Goal: Find specific page/section: Find specific page/section

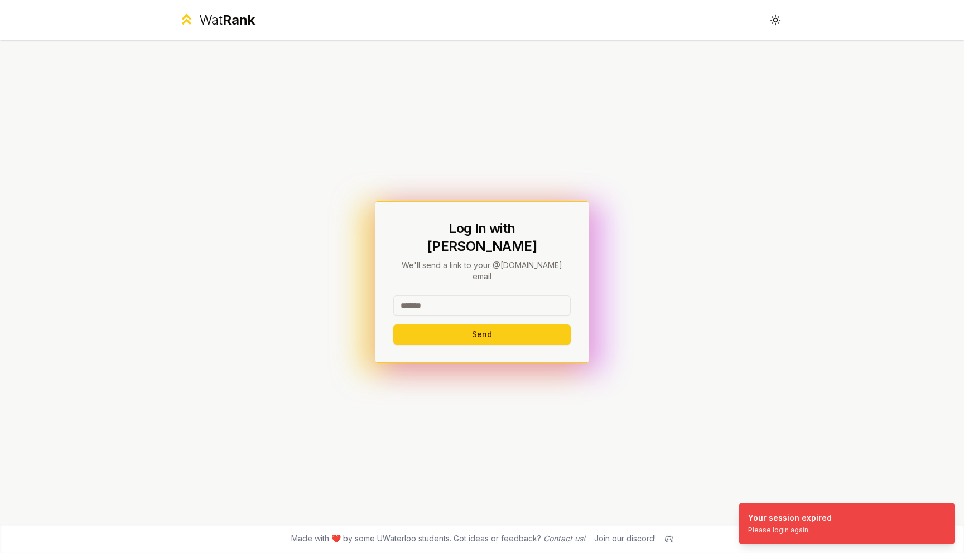
click at [435, 296] on input at bounding box center [481, 306] width 177 height 20
click at [481, 325] on button "Send" at bounding box center [481, 335] width 177 height 20
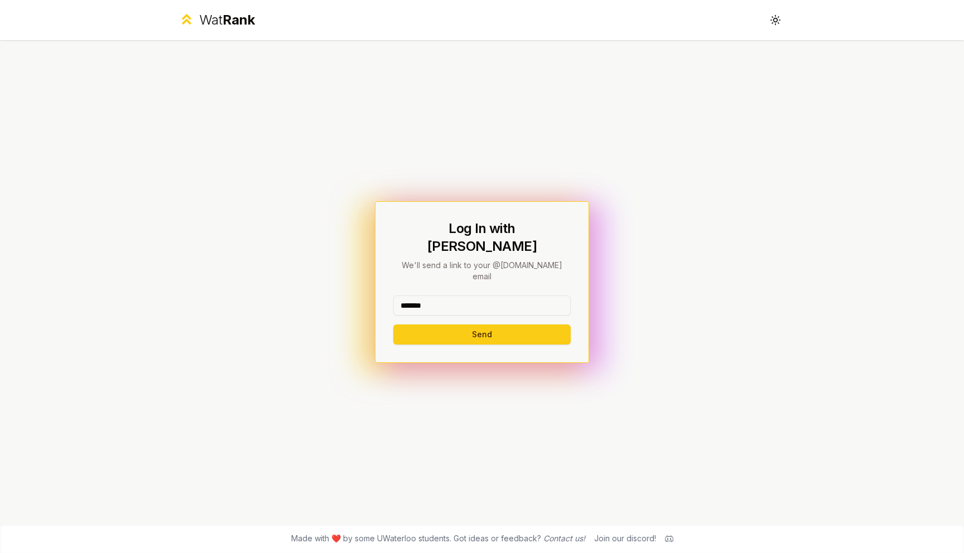
type input "*******"
click at [393, 325] on button "Send" at bounding box center [481, 335] width 177 height 20
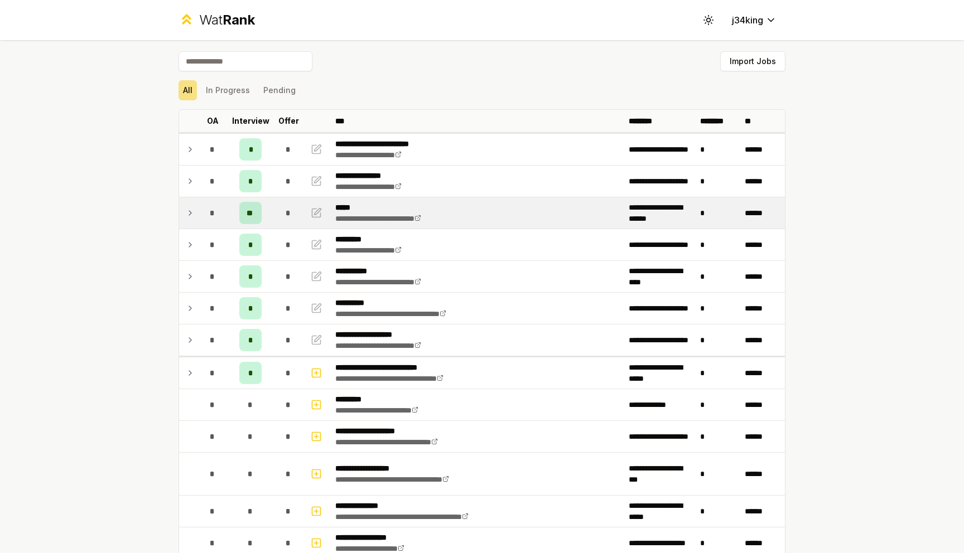
click at [195, 218] on td at bounding box center [188, 212] width 18 height 31
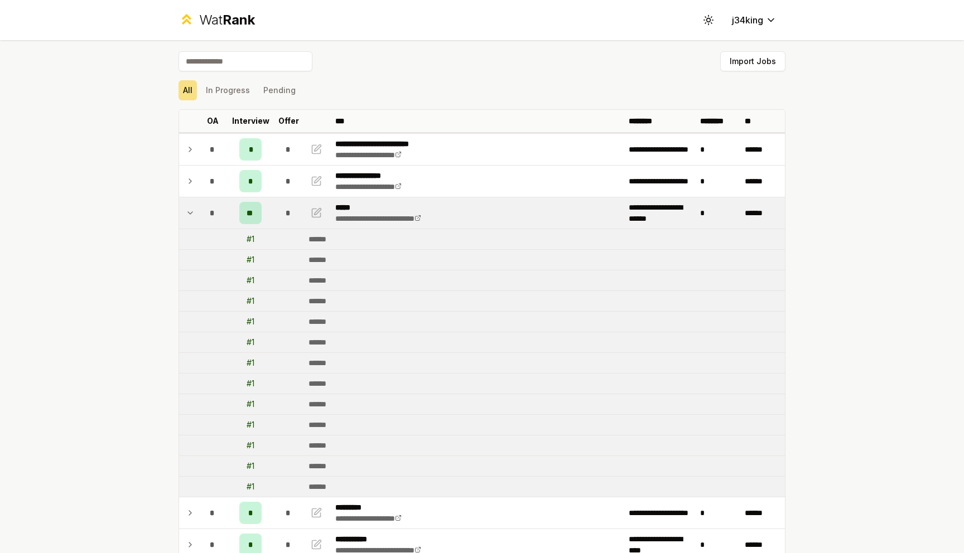
click at [195, 218] on td at bounding box center [188, 212] width 18 height 31
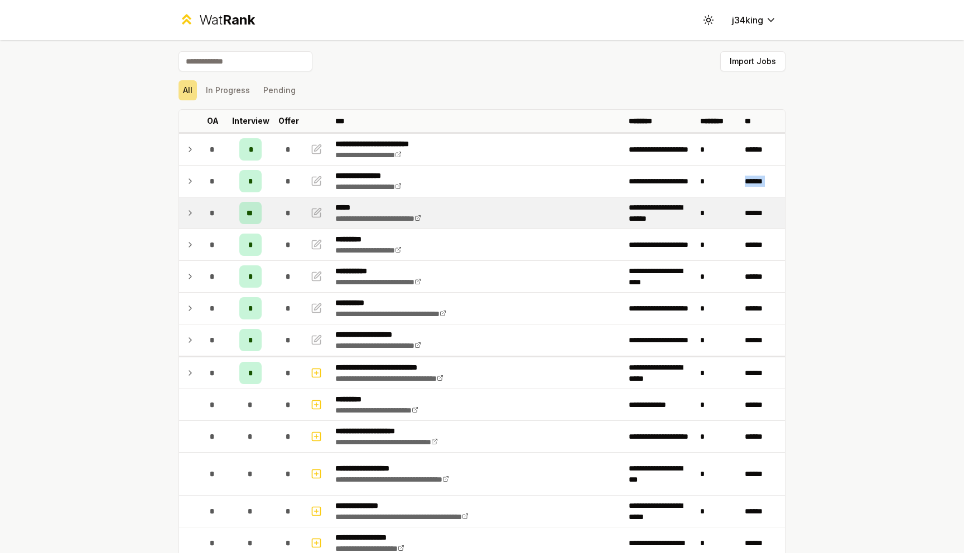
click at [195, 218] on td at bounding box center [188, 212] width 18 height 31
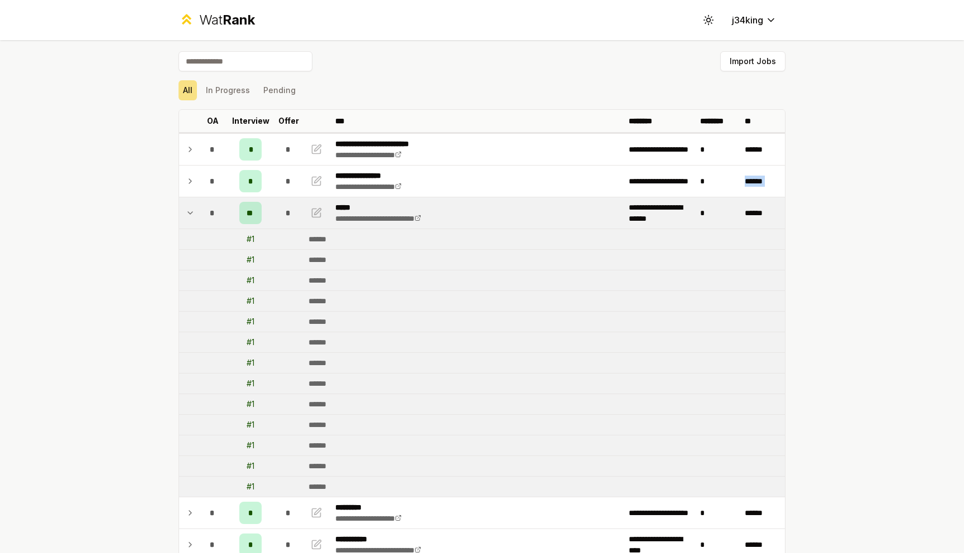
click at [195, 218] on td at bounding box center [188, 212] width 18 height 31
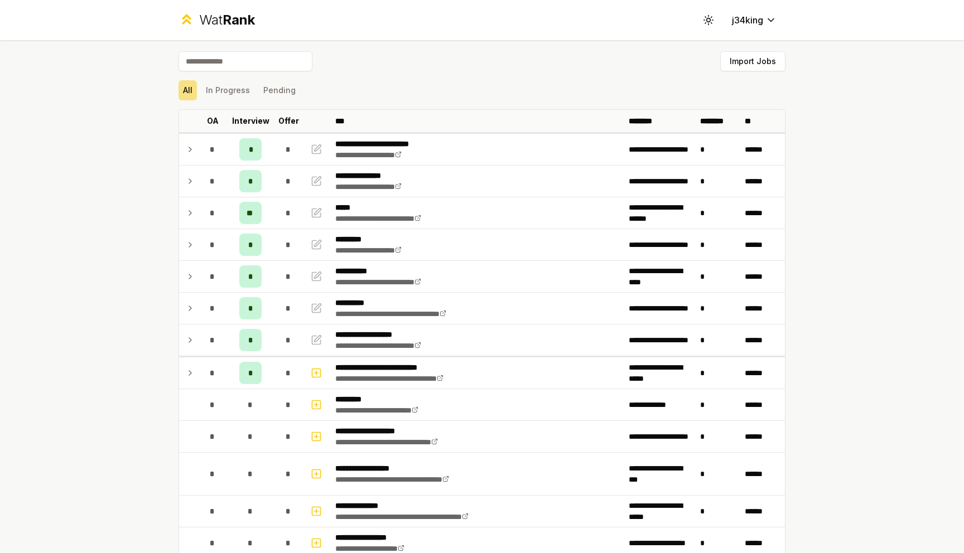
click at [139, 232] on div "**********" at bounding box center [482, 276] width 964 height 553
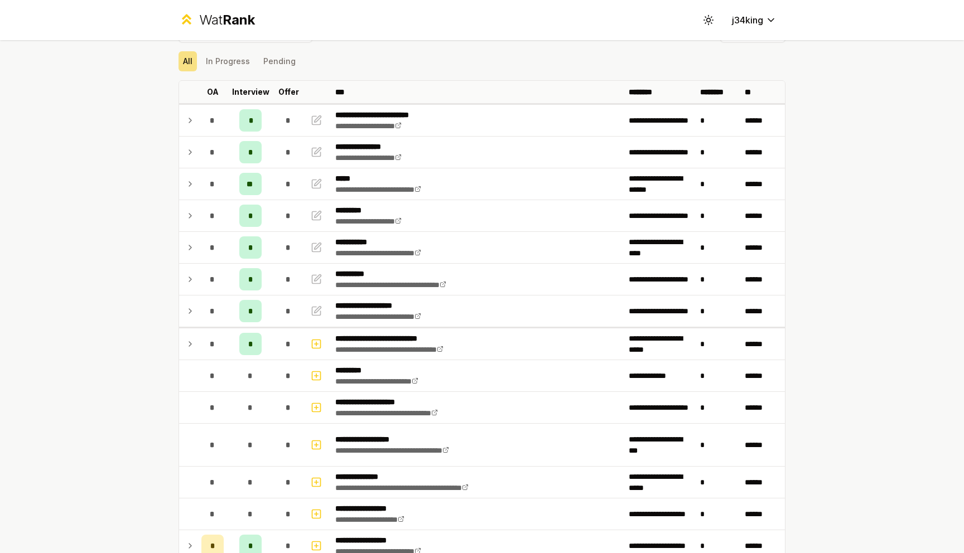
scroll to position [31, 0]
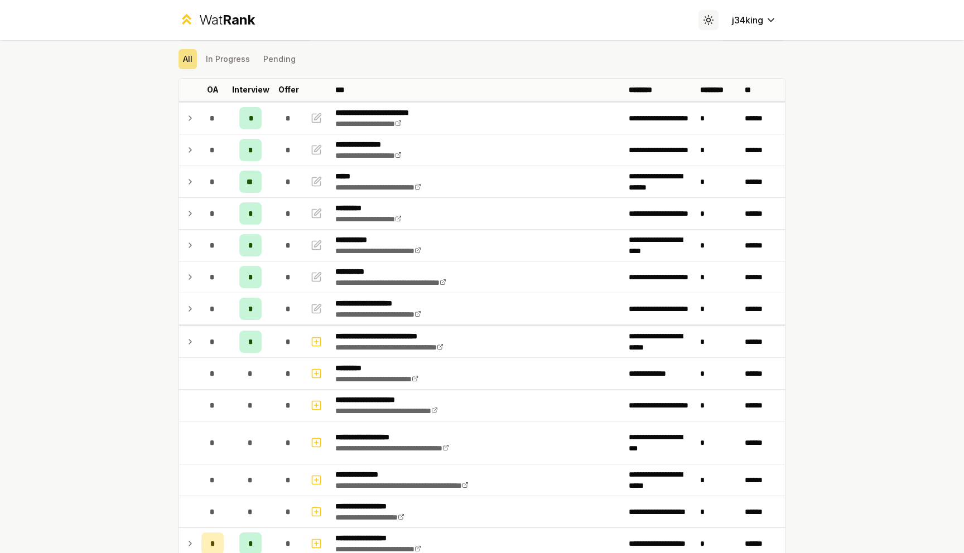
click at [707, 13] on button "Toggle theme" at bounding box center [708, 20] width 20 height 20
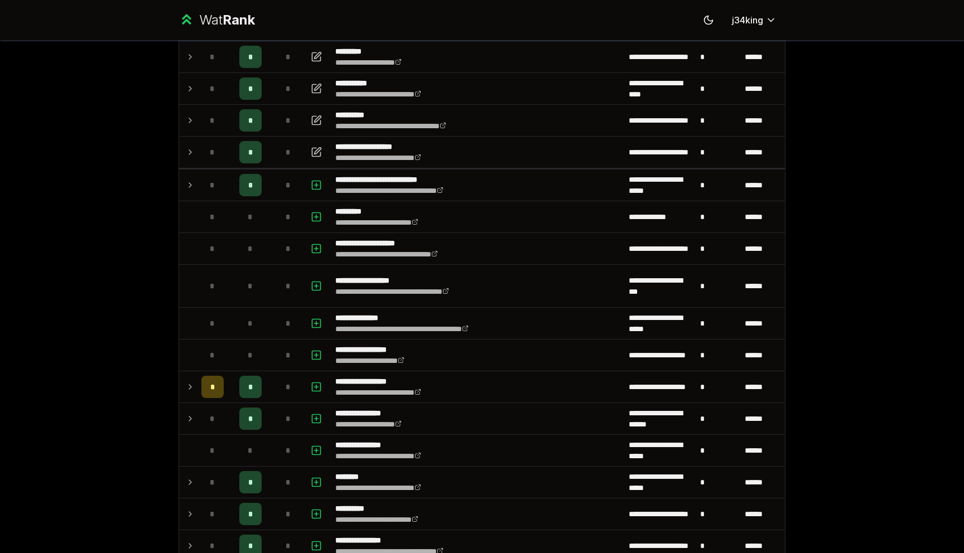
scroll to position [189, 0]
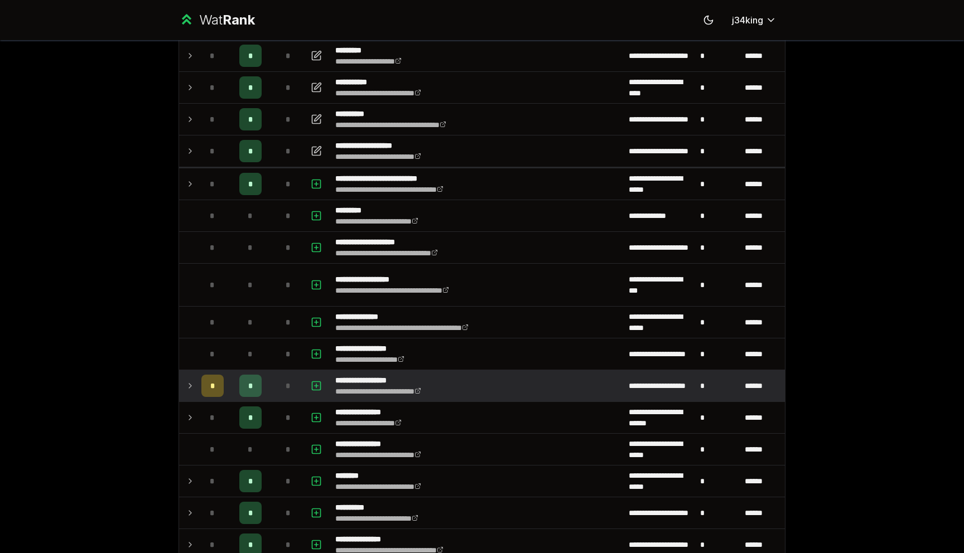
click at [184, 387] on td at bounding box center [188, 385] width 18 height 31
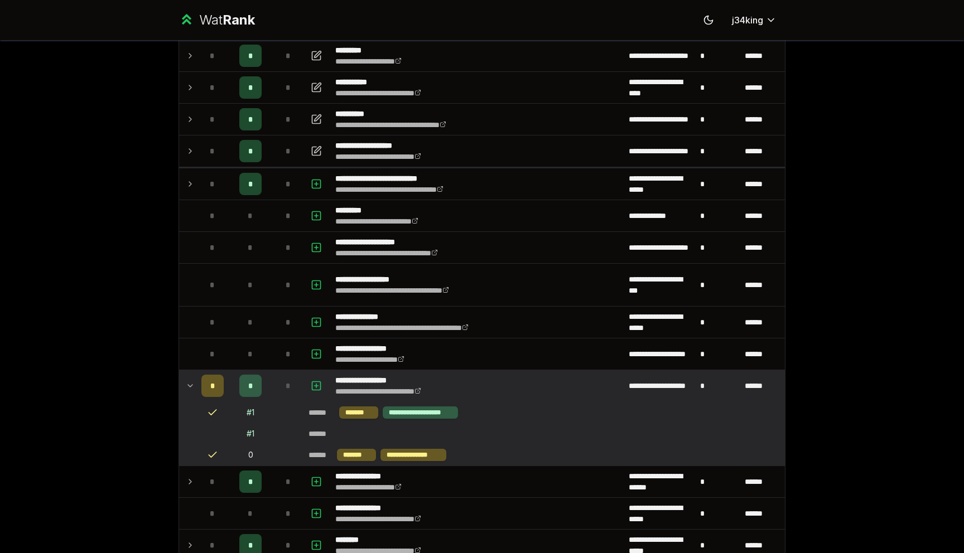
click at [184, 387] on td at bounding box center [188, 385] width 18 height 31
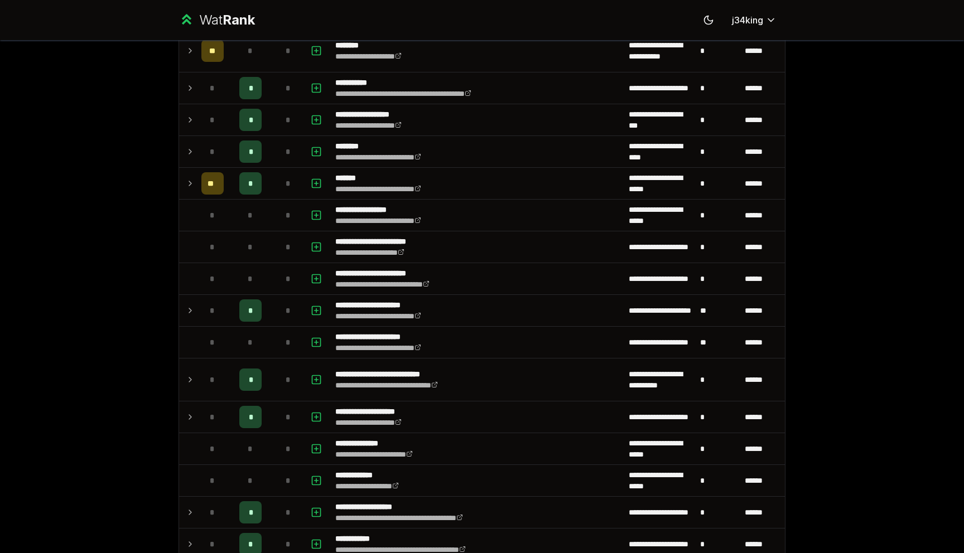
scroll to position [1308, 0]
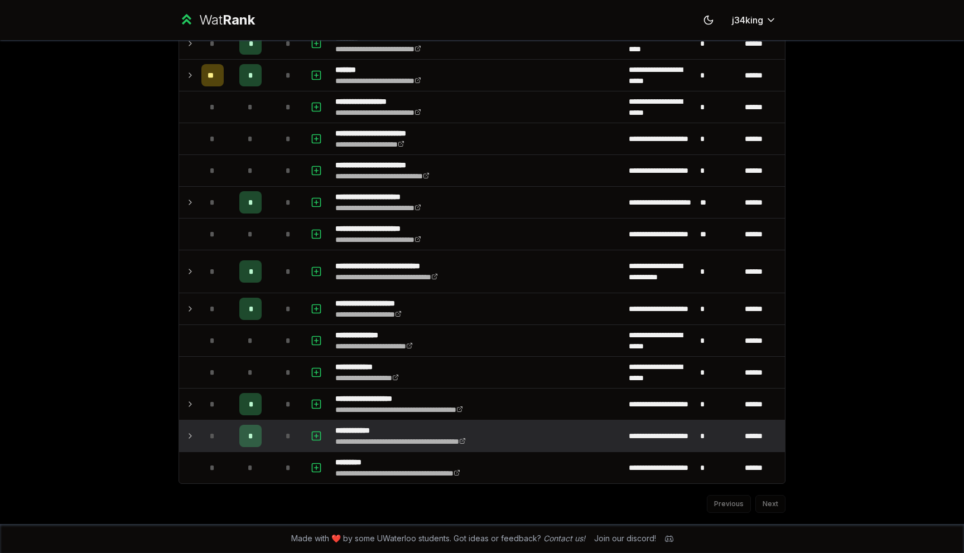
click at [198, 443] on td "*" at bounding box center [212, 436] width 31 height 31
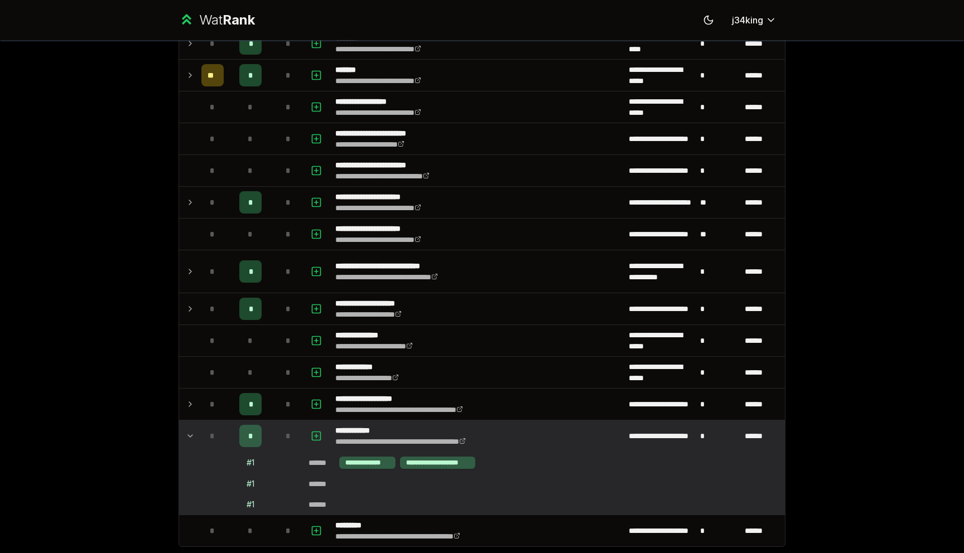
click at [200, 436] on td "*" at bounding box center [212, 436] width 31 height 31
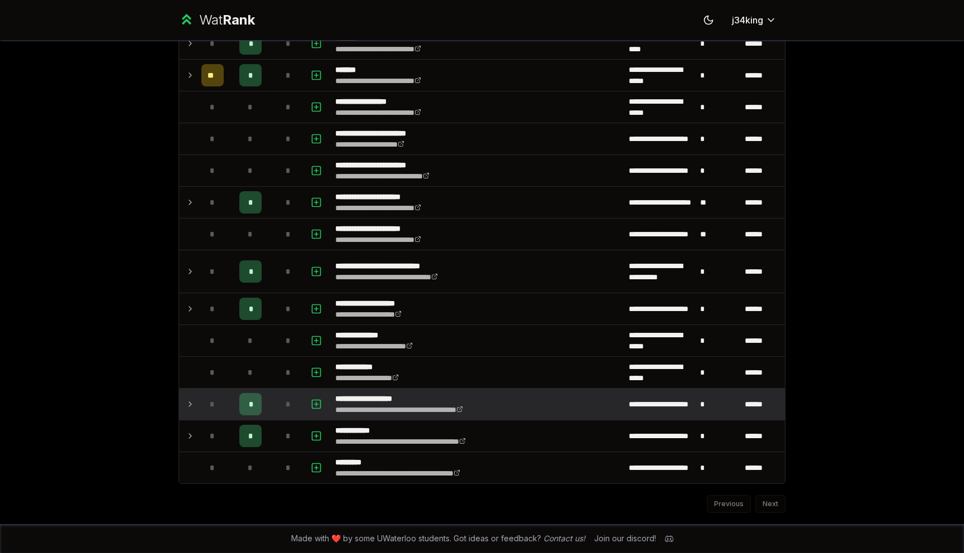
click at [190, 392] on td at bounding box center [188, 404] width 18 height 31
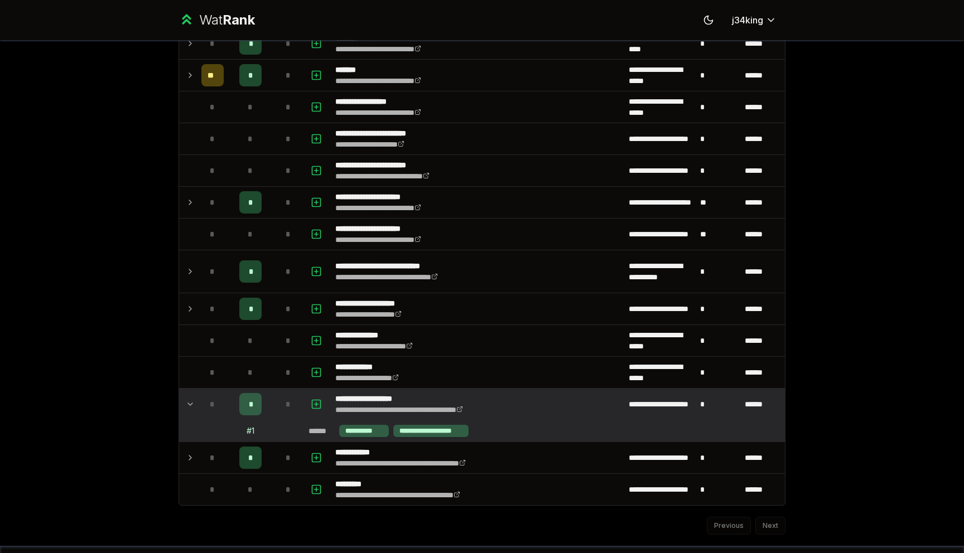
click at [190, 392] on td at bounding box center [188, 404] width 18 height 31
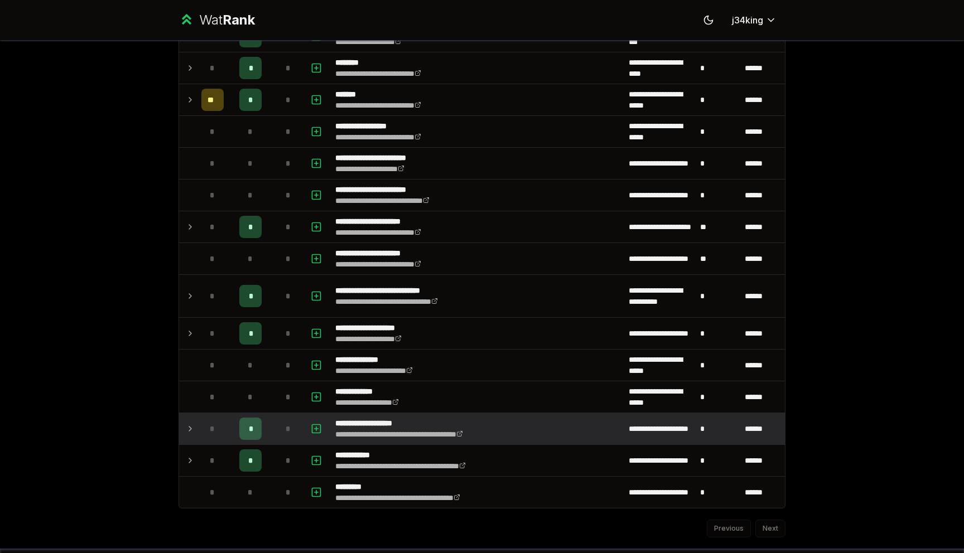
scroll to position [1280, 0]
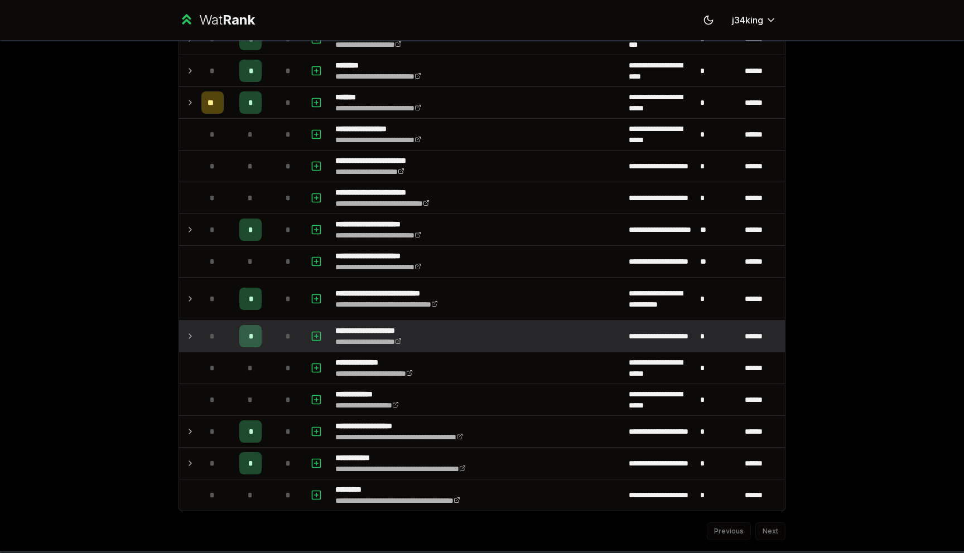
click at [187, 336] on icon at bounding box center [190, 336] width 9 height 13
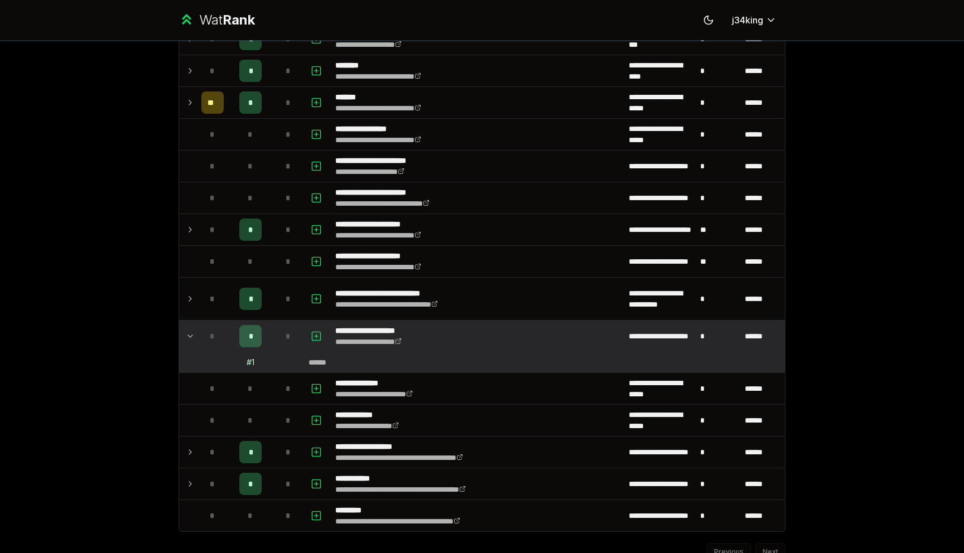
click at [187, 336] on icon at bounding box center [190, 336] width 9 height 13
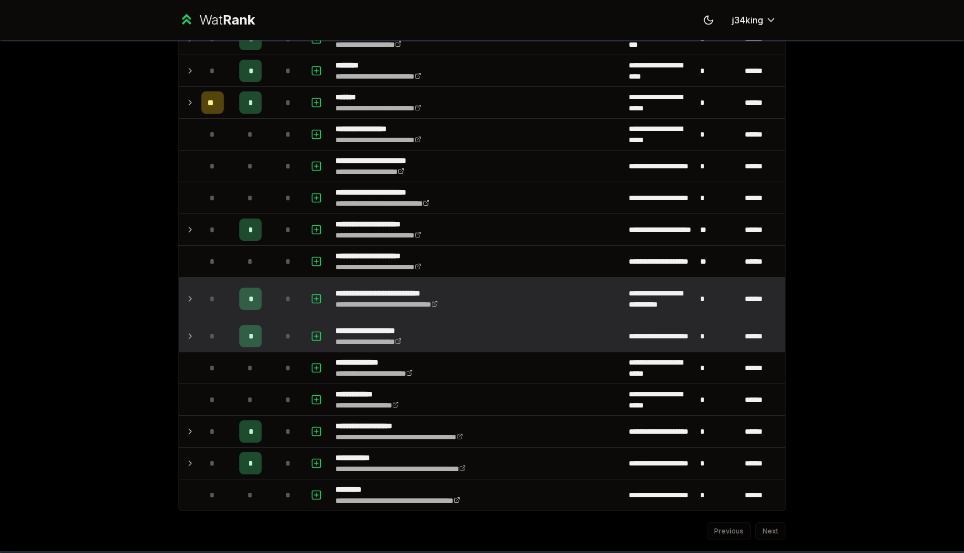
click at [196, 294] on td at bounding box center [188, 299] width 18 height 42
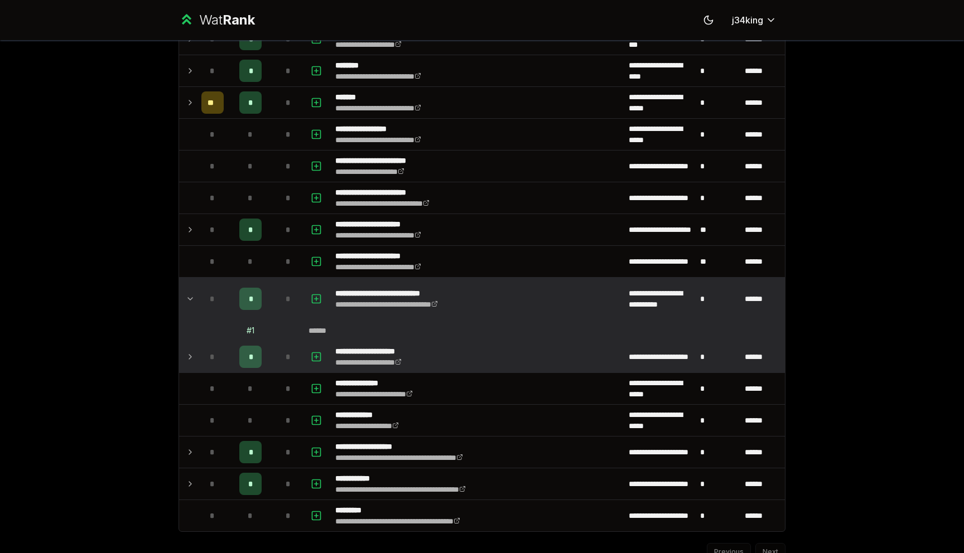
click at [196, 294] on td at bounding box center [188, 299] width 18 height 42
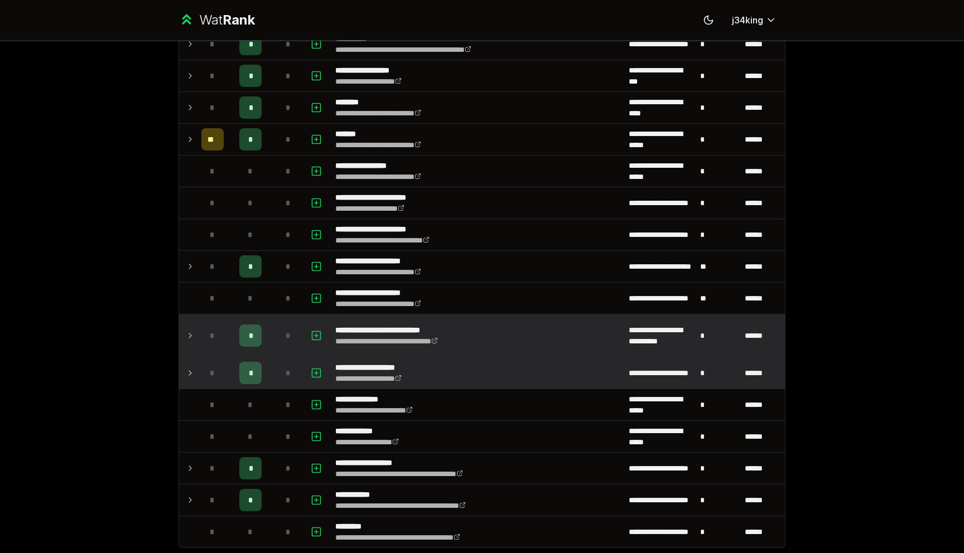
scroll to position [1243, 0]
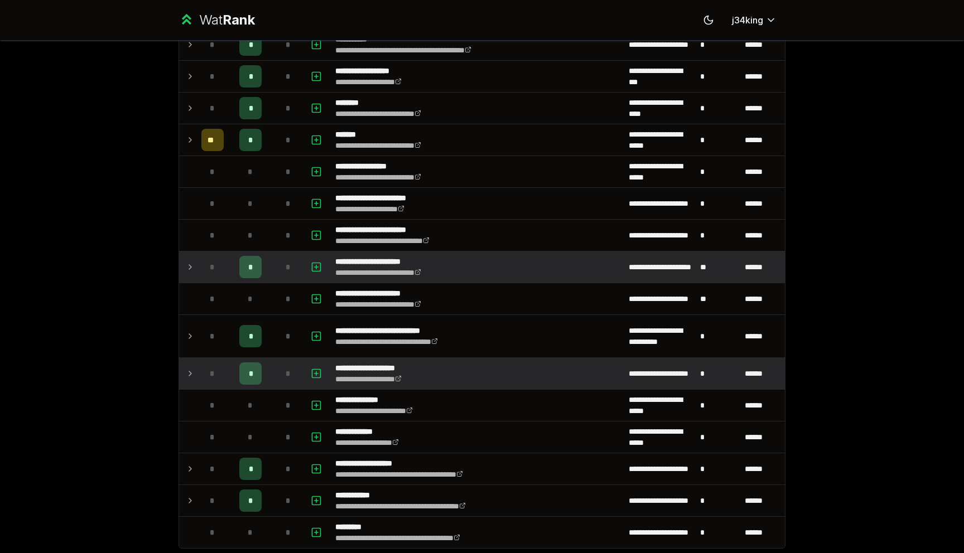
click at [193, 270] on icon at bounding box center [190, 267] width 9 height 13
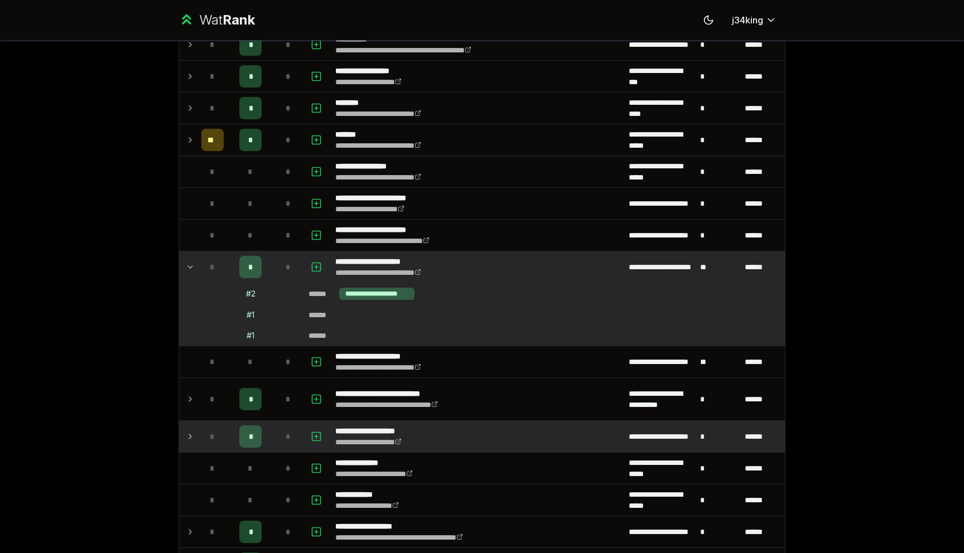
click at [193, 270] on icon at bounding box center [190, 267] width 9 height 13
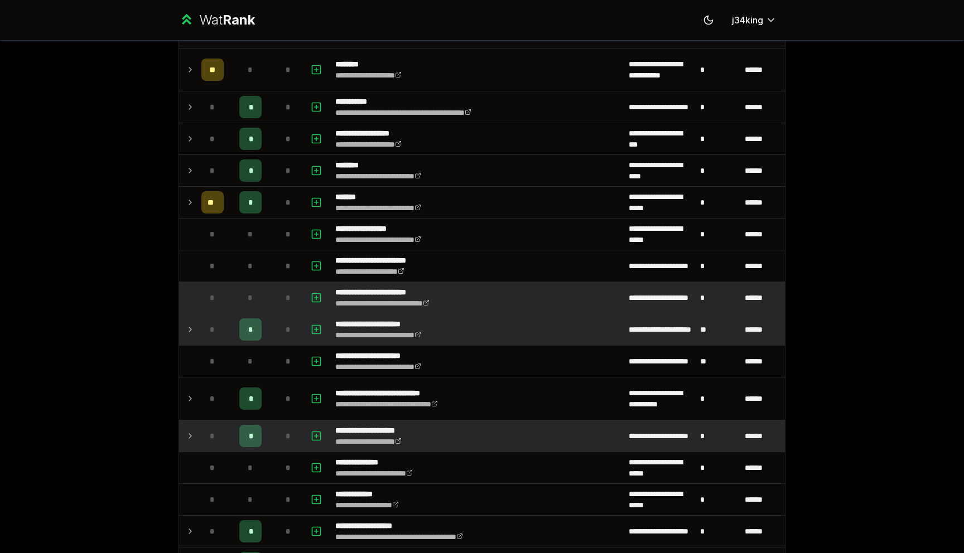
scroll to position [1169, 0]
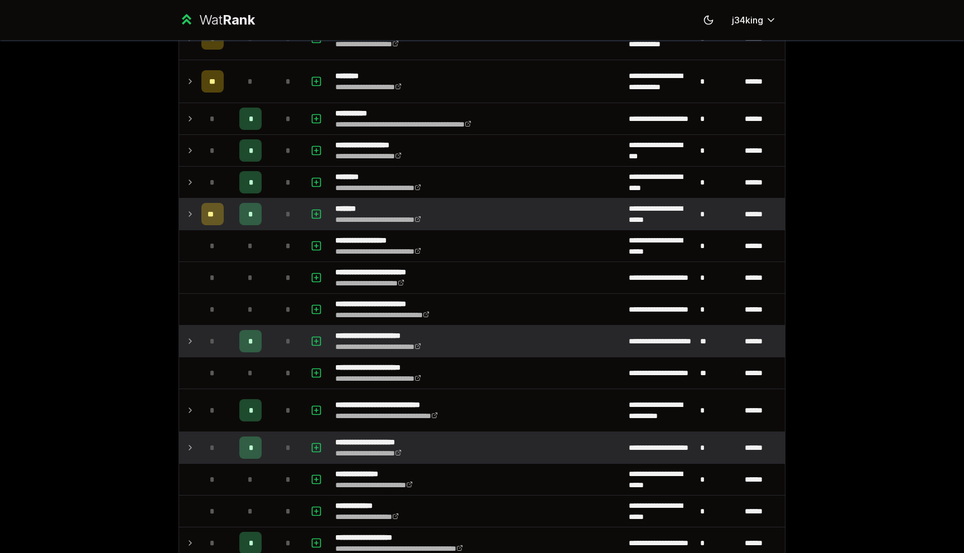
click at [192, 220] on icon at bounding box center [190, 214] width 9 height 13
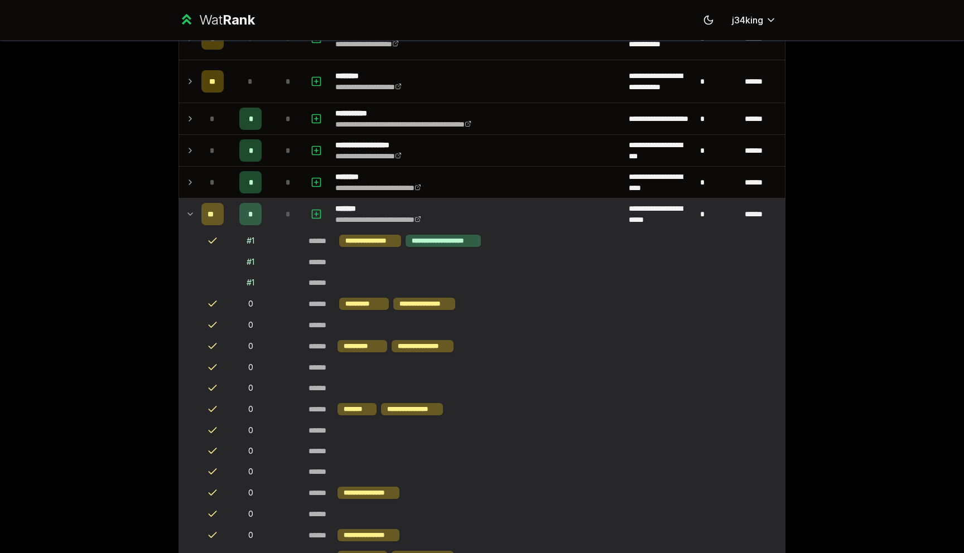
click at [192, 220] on icon at bounding box center [190, 214] width 9 height 13
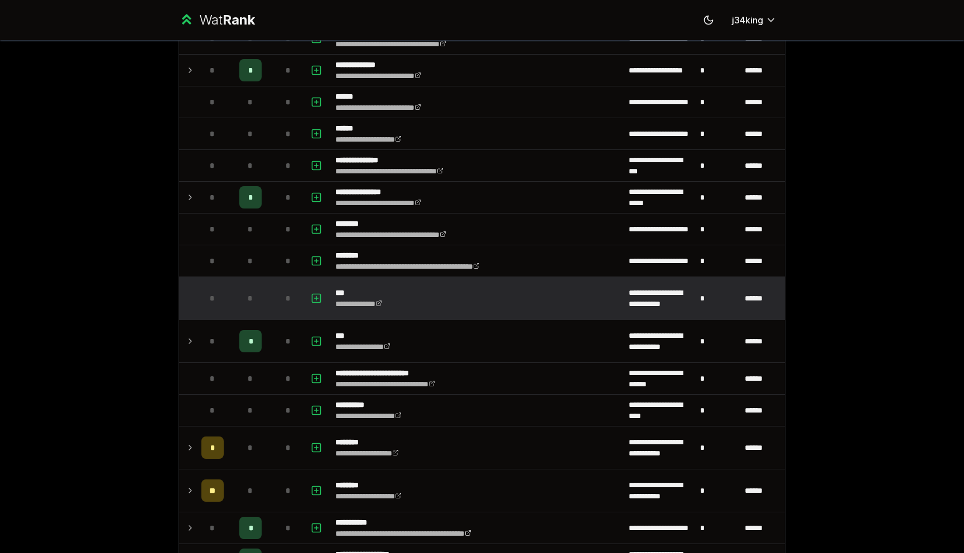
scroll to position [755, 0]
